Goal: Communication & Community: Answer question/provide support

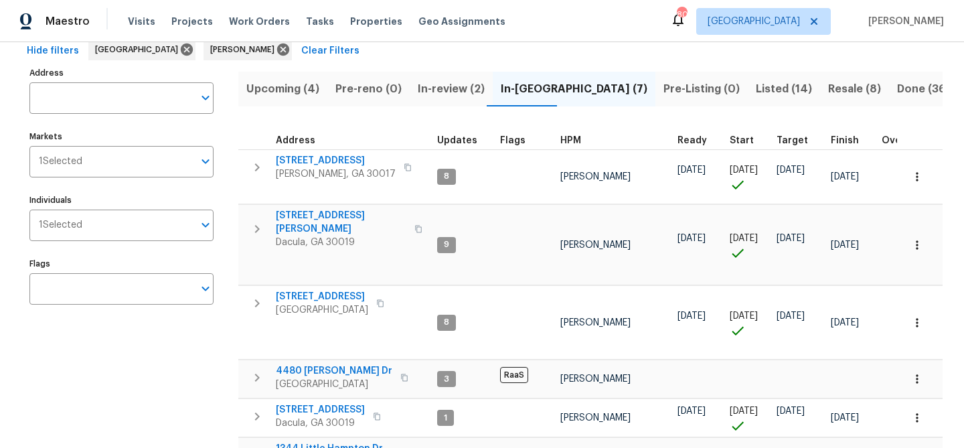
scroll to position [56, 0]
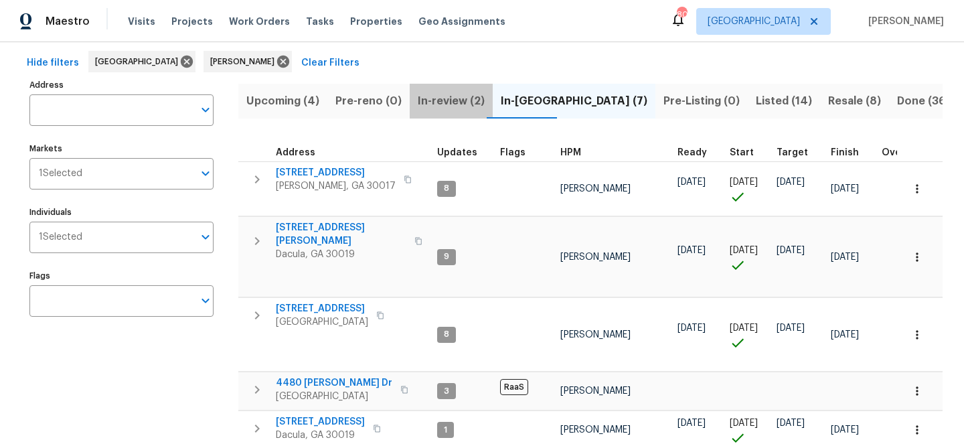
click at [460, 92] on span "In-review (2)" at bounding box center [451, 101] width 67 height 19
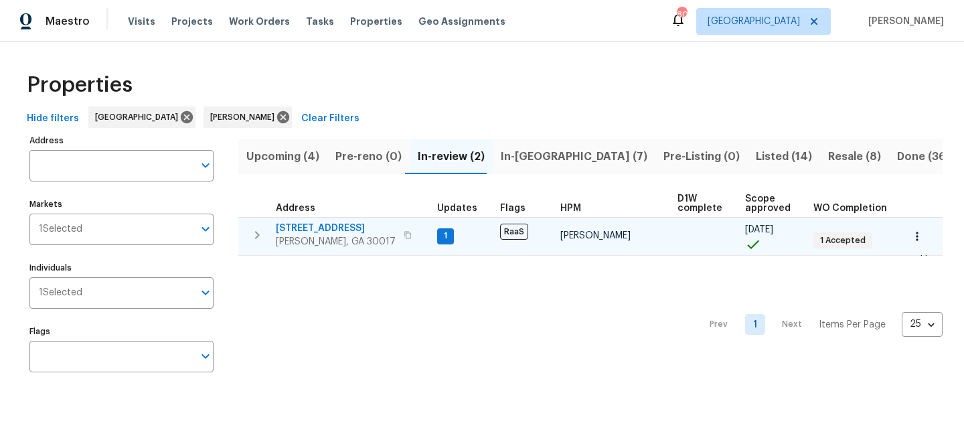
click at [321, 228] on span "1621 Annapolis Way" at bounding box center [336, 228] width 120 height 13
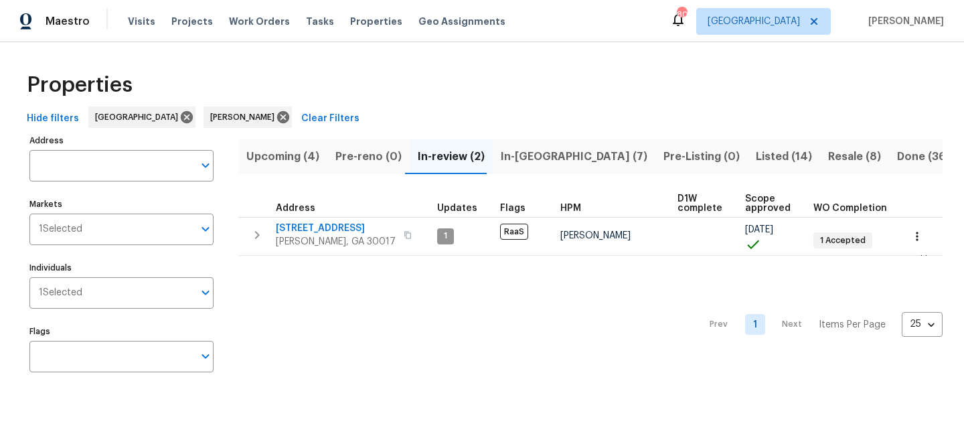
click at [523, 159] on span "In-reno (7)" at bounding box center [574, 156] width 147 height 19
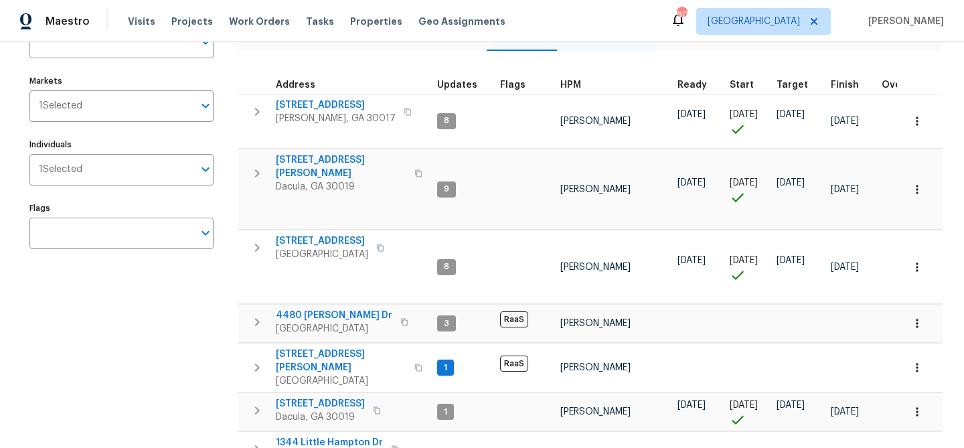
scroll to position [236, 0]
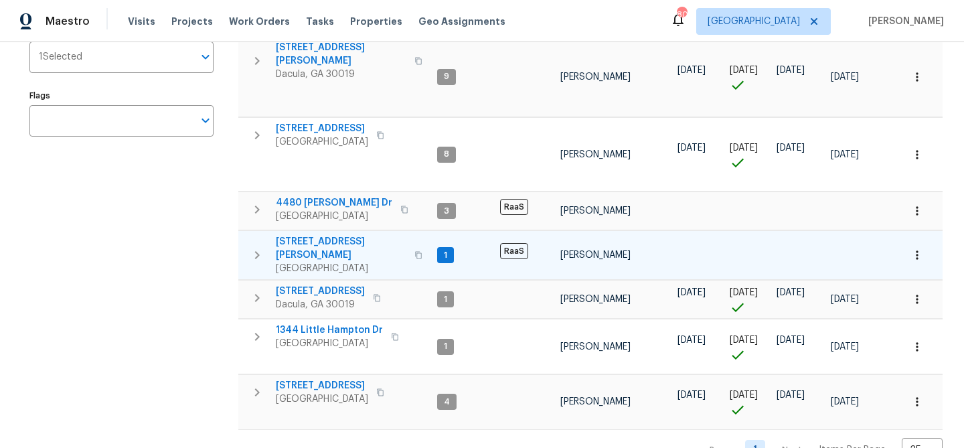
click at [319, 235] on span "135 Harris Cir" at bounding box center [341, 248] width 130 height 27
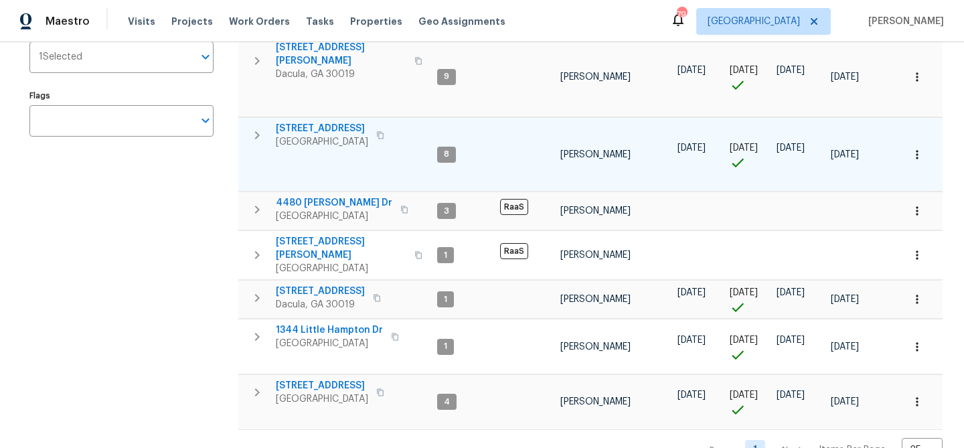
scroll to position [0, 0]
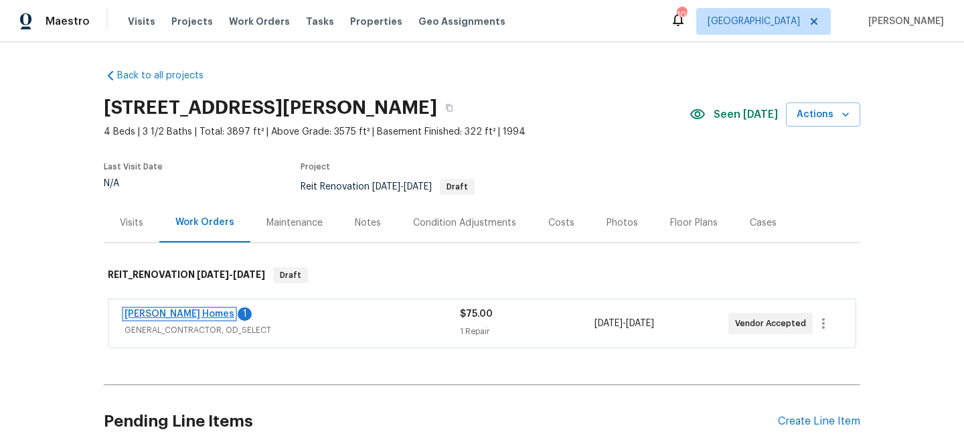
click at [157, 317] on link "[PERSON_NAME] Homes" at bounding box center [179, 313] width 110 height 9
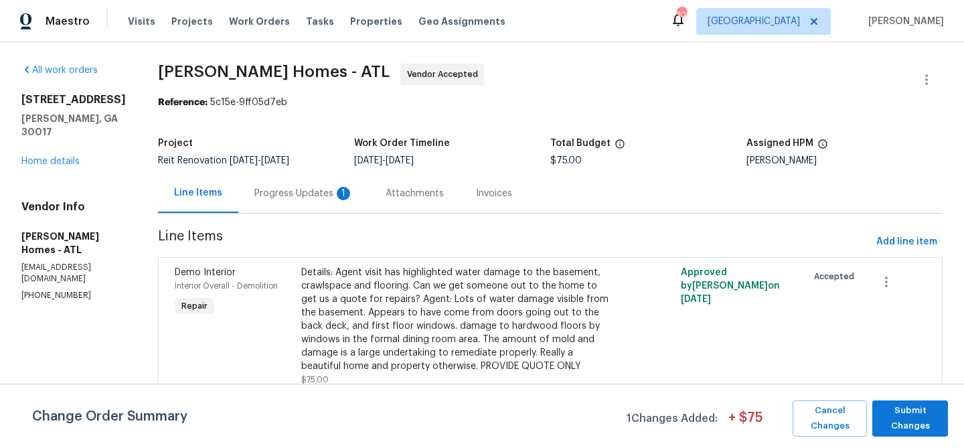
click at [278, 187] on div "Progress Updates 1" at bounding box center [303, 193] width 99 height 13
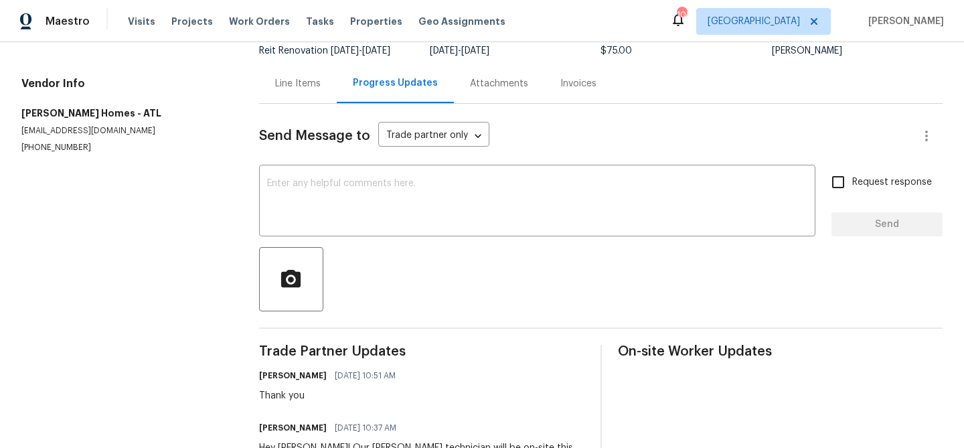
scroll to position [167, 0]
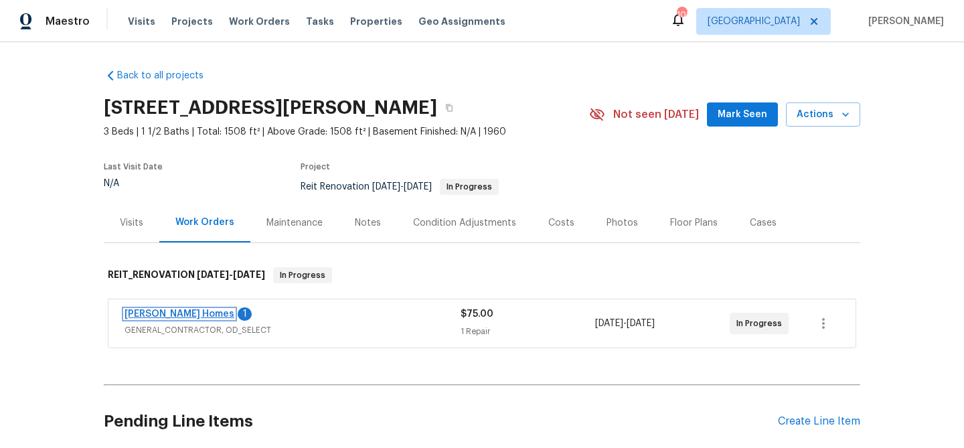
click at [158, 313] on link "[PERSON_NAME] Homes" at bounding box center [179, 313] width 110 height 9
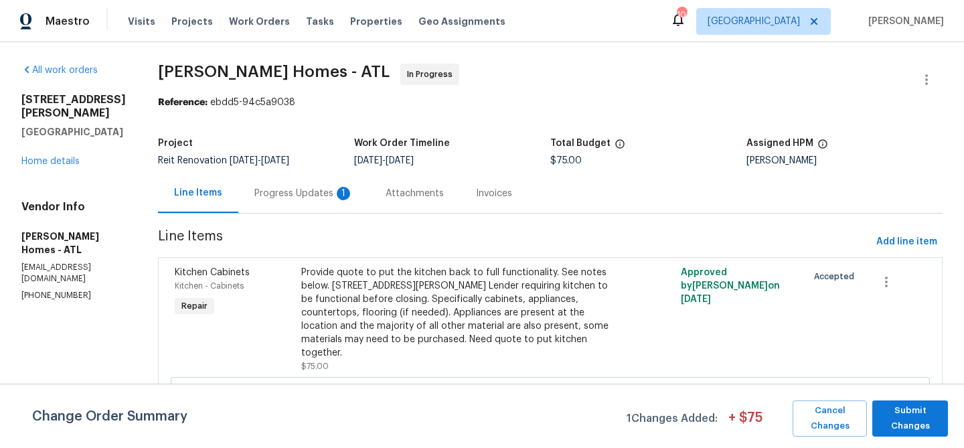
click at [300, 194] on div "Progress Updates 1" at bounding box center [303, 193] width 99 height 13
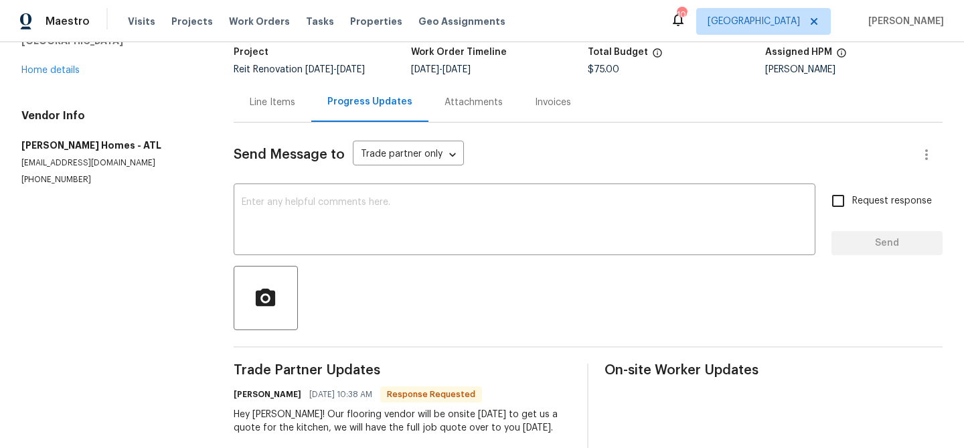
scroll to position [115, 0]
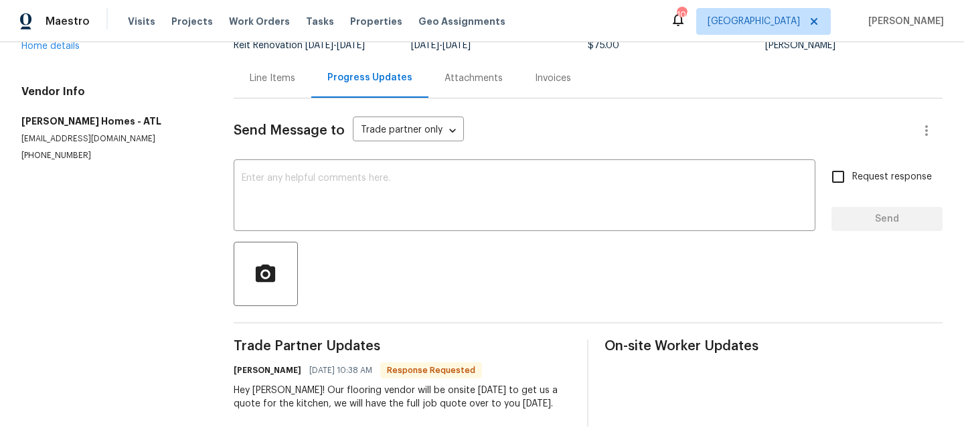
click at [300, 194] on textarea at bounding box center [524, 196] width 565 height 47
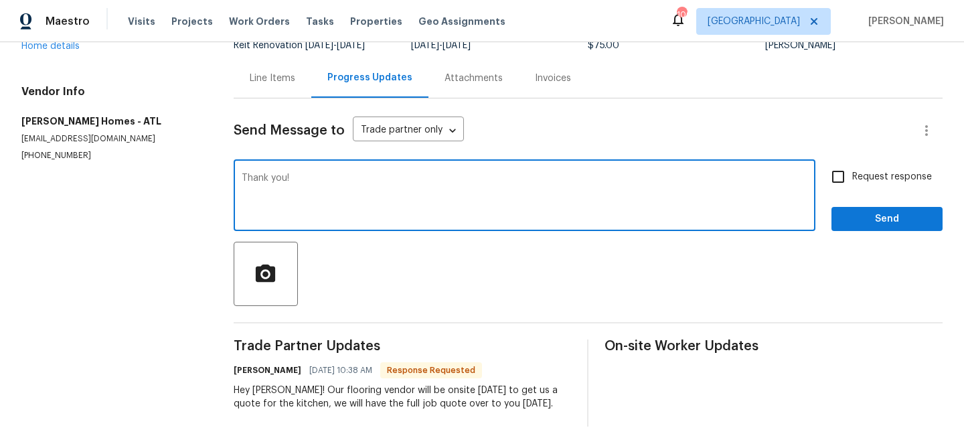
type textarea "Thank you!"
click at [905, 218] on span "Send" at bounding box center [887, 219] width 90 height 17
